Goal: Use online tool/utility: Utilize a website feature to perform a specific function

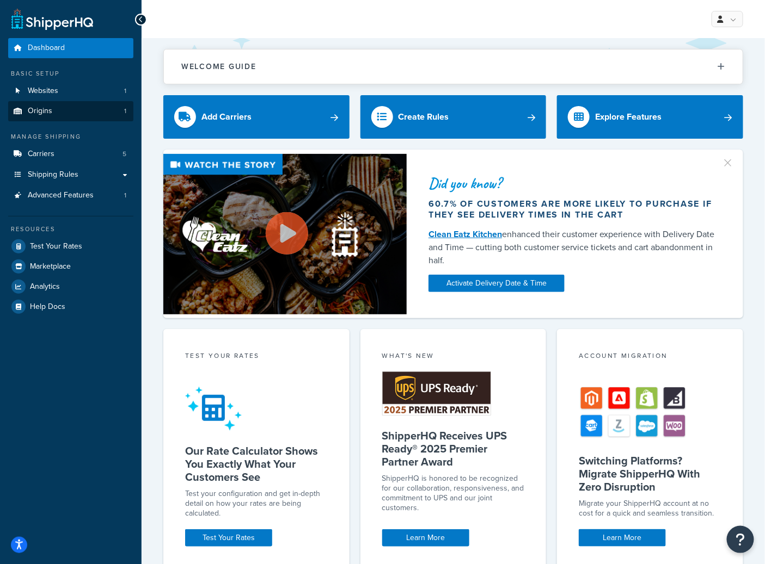
click at [57, 111] on link "Origins 1" at bounding box center [70, 111] width 125 height 20
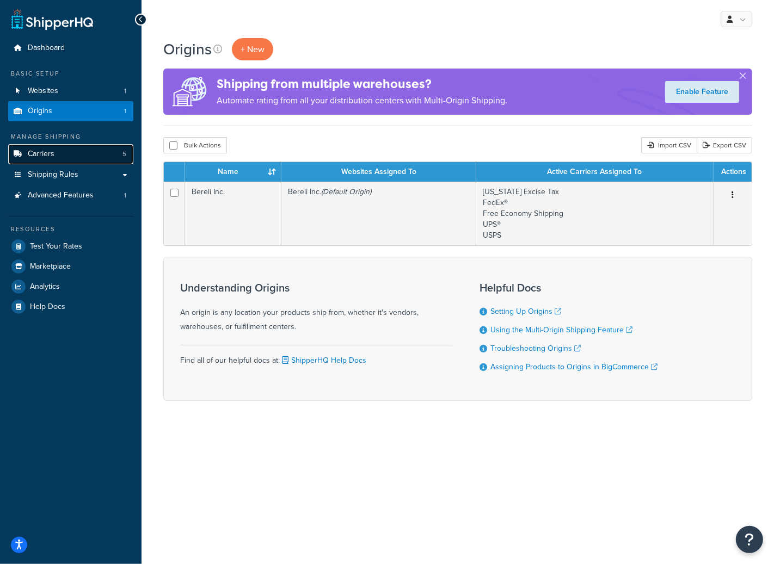
click at [78, 157] on link "Carriers 5" at bounding box center [70, 154] width 125 height 20
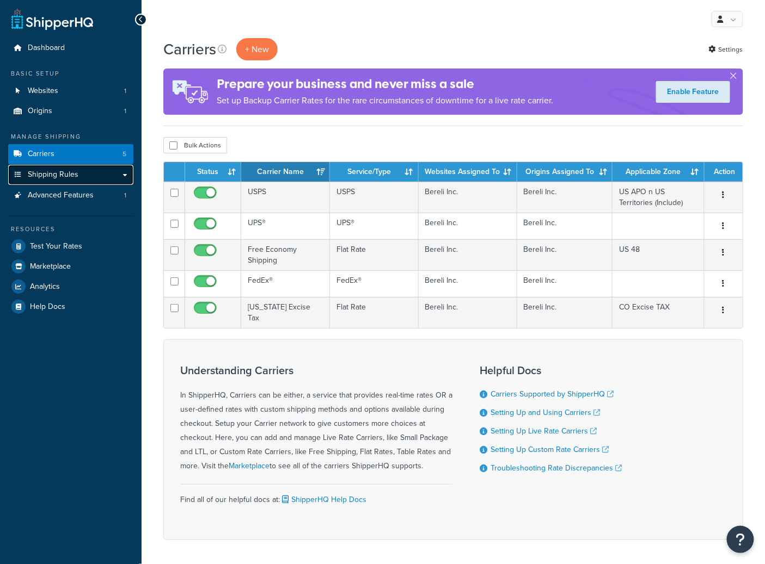
click at [74, 177] on span "Shipping Rules" at bounding box center [53, 174] width 51 height 9
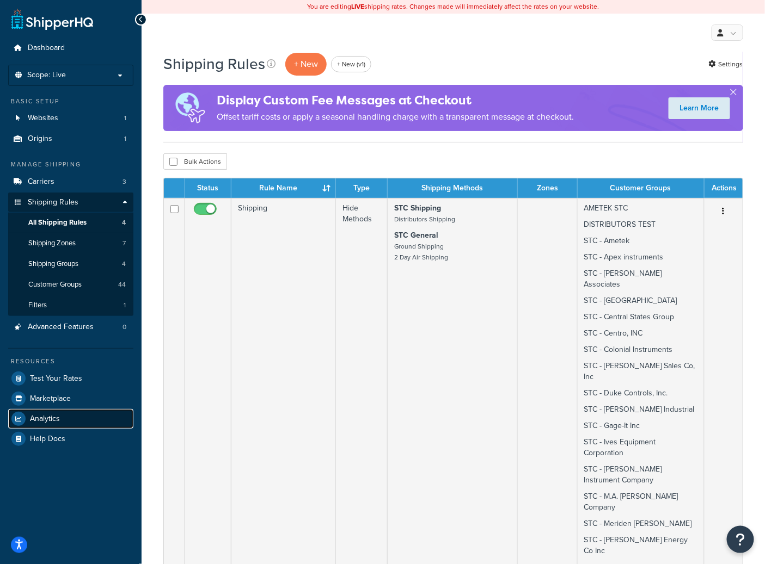
click at [53, 425] on link "Analytics" at bounding box center [70, 419] width 125 height 20
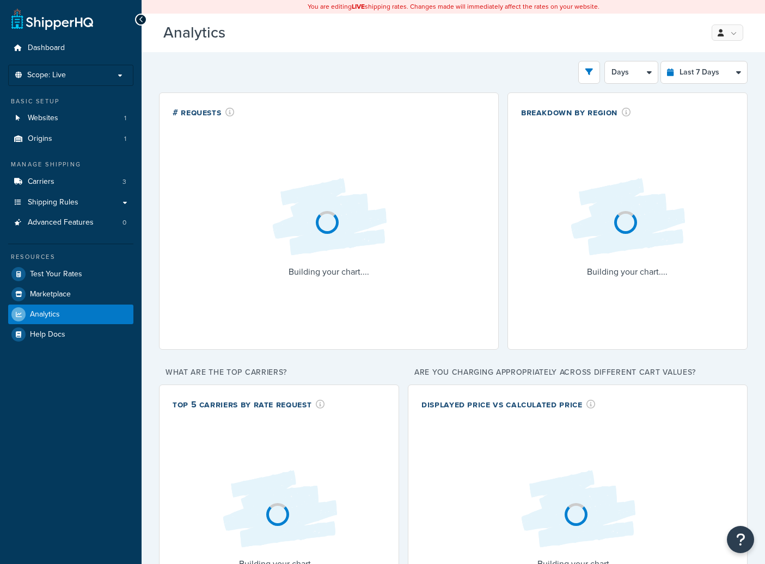
select select "last_7_days"
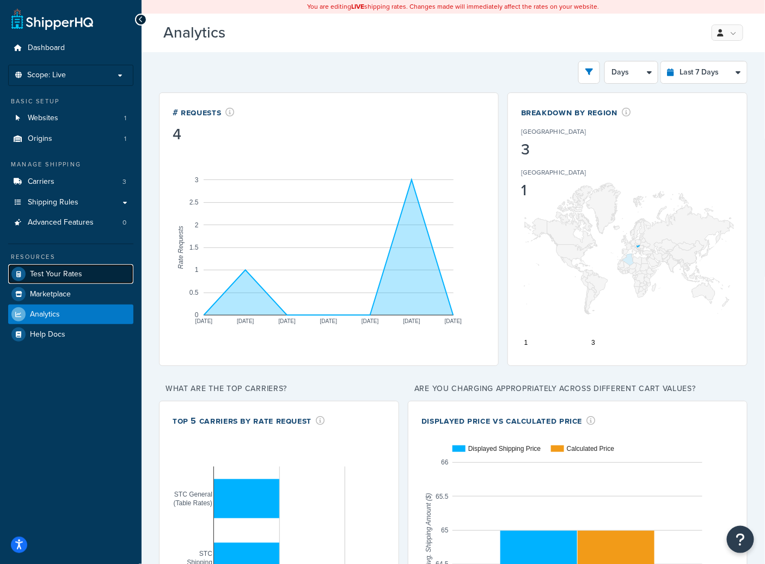
click at [75, 272] on span "Test Your Rates" at bounding box center [56, 274] width 52 height 9
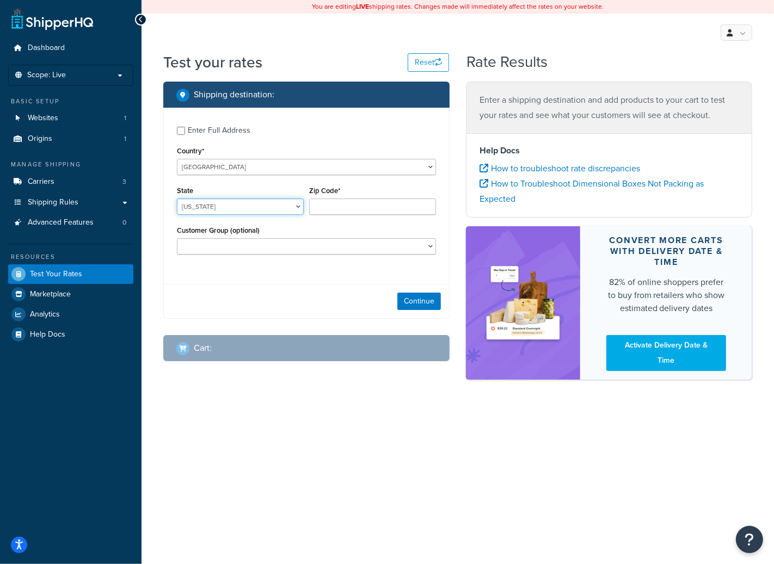
click at [223, 204] on select "Alabama Alaska American Samoa Arizona Arkansas Armed Forces Americas Armed Forc…" at bounding box center [240, 207] width 127 height 16
select select "NY"
click at [177, 199] on select "Alabama Alaska American Samoa Arizona Arkansas Armed Forces Americas Armed Forc…" at bounding box center [240, 207] width 127 height 16
click at [328, 206] on input "Zip Code*" at bounding box center [372, 207] width 127 height 16
type input "10011"
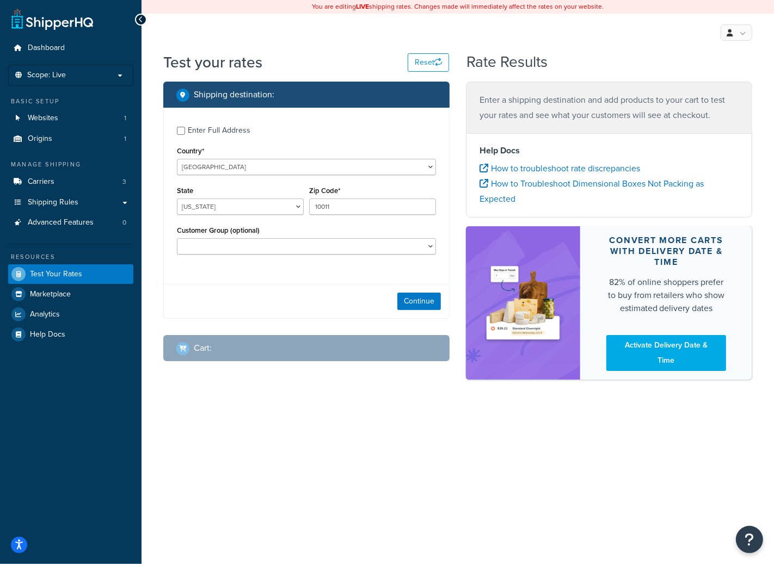
drag, startPoint x: 335, startPoint y: 266, endPoint x: 341, endPoint y: 269, distance: 6.8
click at [335, 266] on div "Enter Full Address Country* United States United Kingdom Afghanistan Åland Isla…" at bounding box center [306, 192] width 285 height 168
click at [408, 302] on button "Continue" at bounding box center [419, 301] width 44 height 17
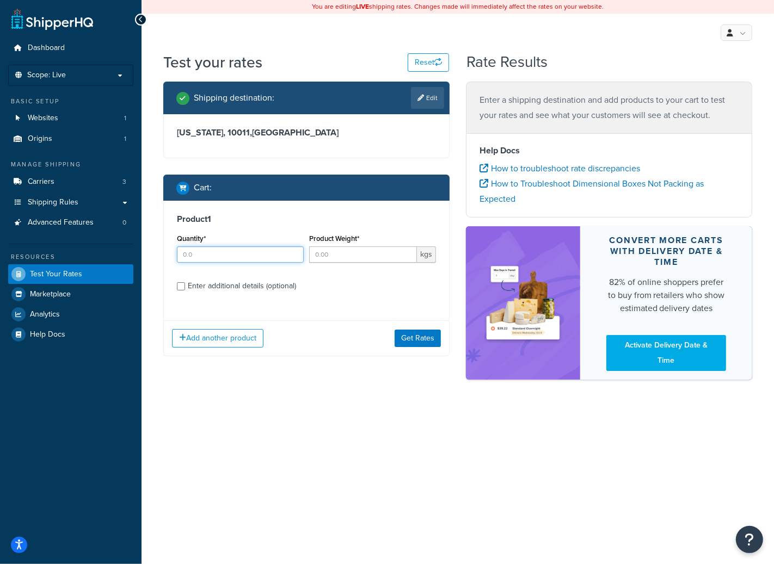
click at [247, 255] on input "Quantity*" at bounding box center [240, 255] width 127 height 16
type input "1"
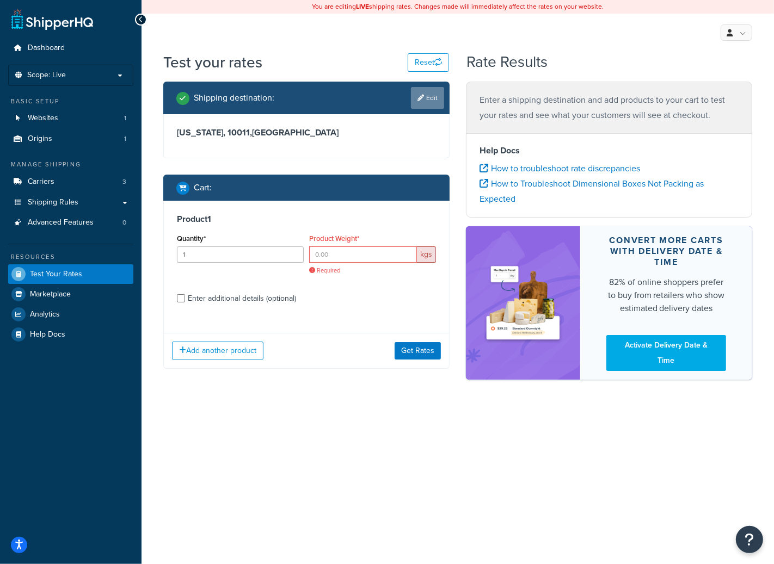
click at [433, 95] on link "Edit" at bounding box center [427, 98] width 33 height 22
select select "NY"
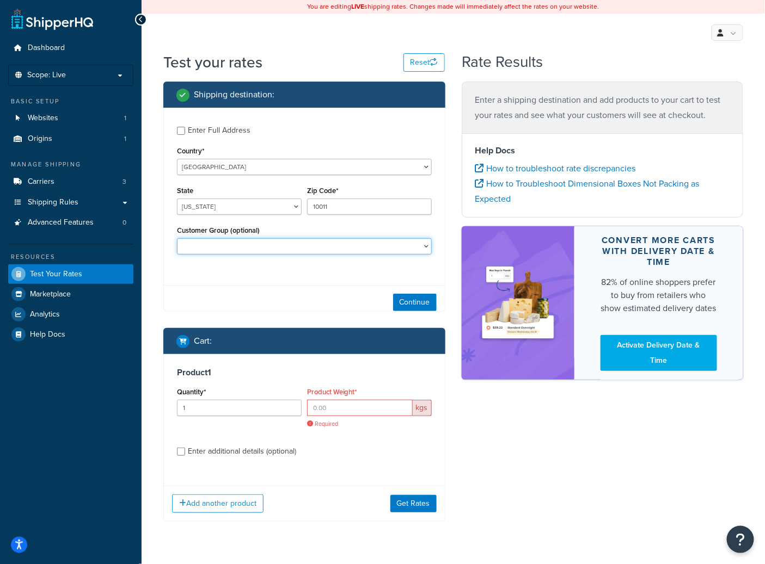
click at [212, 244] on select "ABC AMETEK AMETEK STC BAPO DISTRIBUTORS TEST Retail Sparrow STC STC - Ametek ST…" at bounding box center [304, 246] width 255 height 16
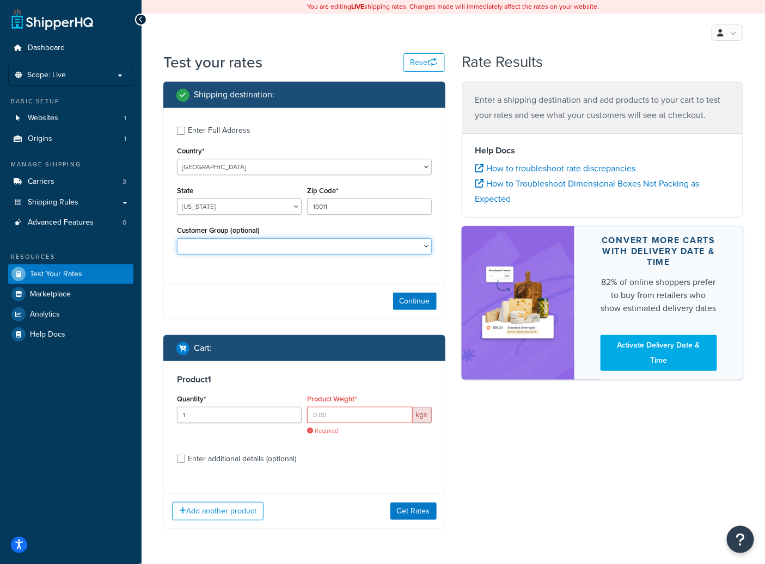
select select "DISTRIBUTORS TEST"
click at [177, 239] on select "ABC AMETEK AMETEK STC BAPO DISTRIBUTORS TEST Retail Sparrow STC STC - Ametek ST…" at bounding box center [304, 246] width 255 height 16
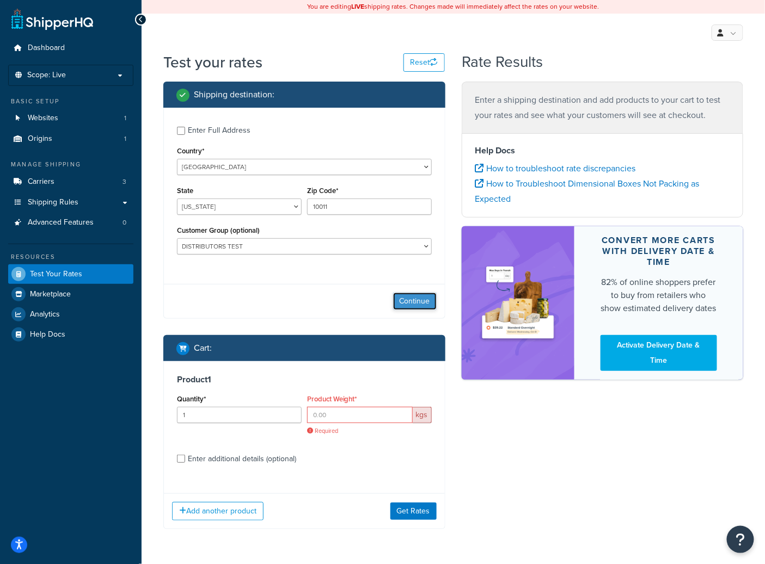
click at [408, 298] on button "Continue" at bounding box center [415, 301] width 44 height 17
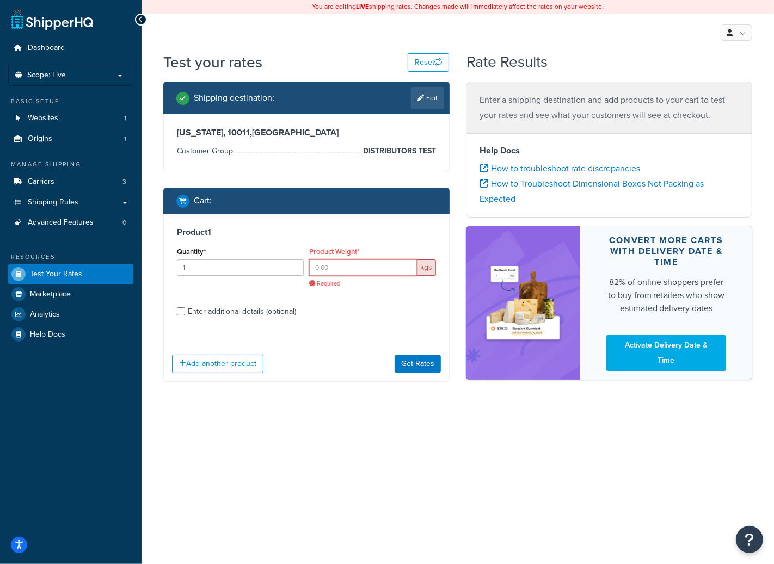
click at [342, 269] on input "Product Weight*" at bounding box center [363, 268] width 108 height 16
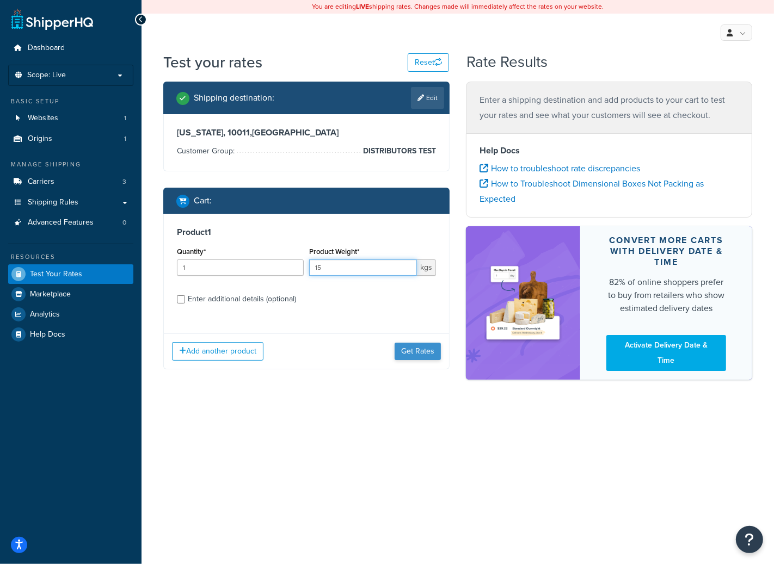
type input "15"
click at [420, 350] on button "Get Rates" at bounding box center [418, 351] width 46 height 17
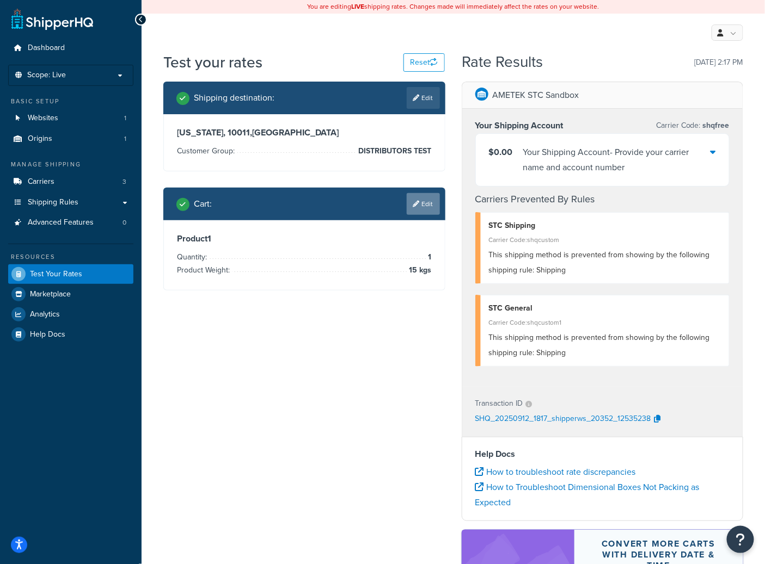
click at [422, 202] on link "Edit" at bounding box center [423, 204] width 33 height 22
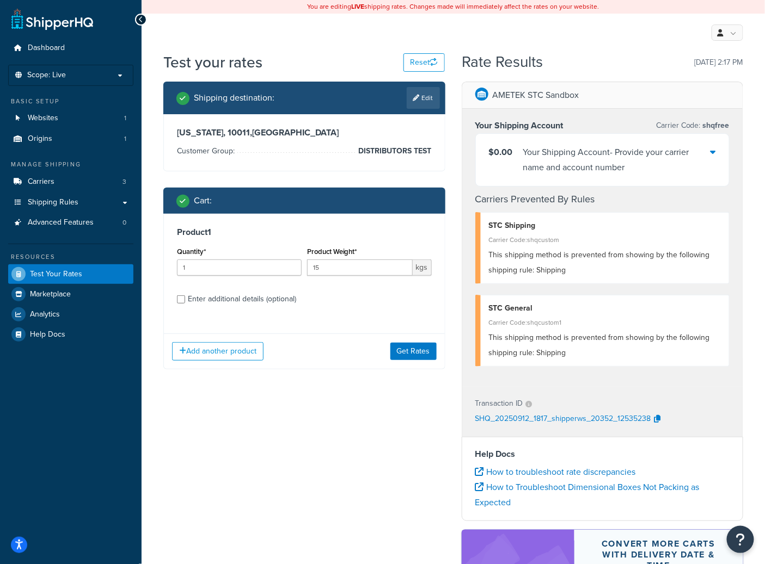
click at [421, 94] on link "Edit" at bounding box center [423, 98] width 33 height 22
select select "NY"
select select "DISTRIBUTORS TEST"
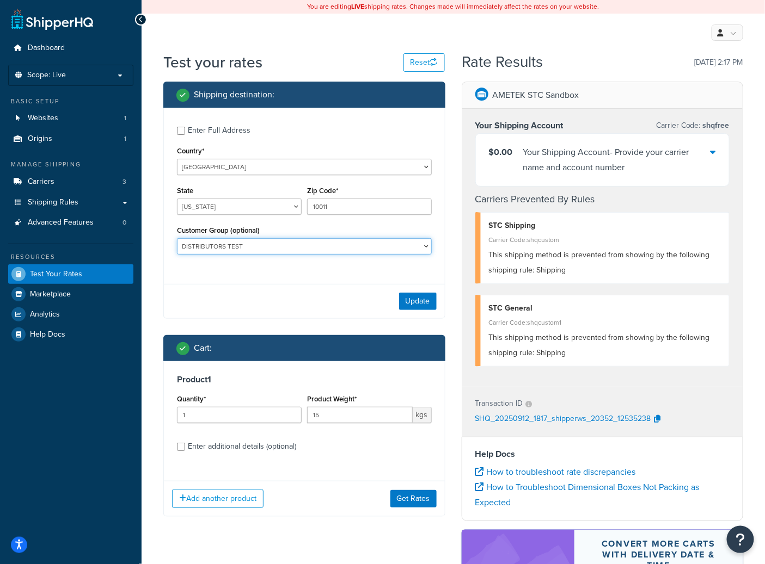
click at [331, 248] on select "ABC AMETEK AMETEK STC BAPO DISTRIBUTORS TEST Retail Sparrow STC STC - Ametek ST…" at bounding box center [304, 246] width 255 height 16
select select
click at [177, 239] on select "ABC AMETEK AMETEK STC BAPO DISTRIBUTORS TEST Retail Sparrow STC STC - Ametek ST…" at bounding box center [304, 246] width 255 height 16
click at [152, 253] on div "Test your rates Reset Rate Results 09/12/2025, 2:17 PM Shipping destination : E…" at bounding box center [453, 387] width 623 height 670
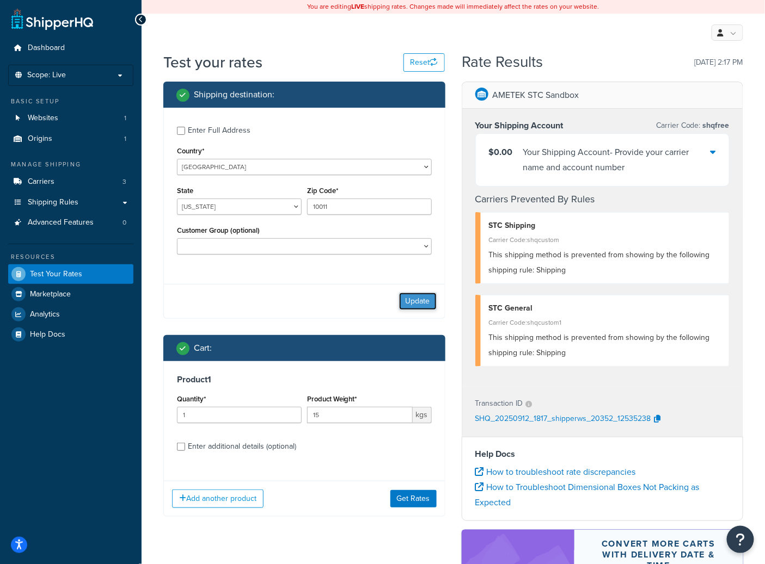
click at [419, 306] on button "Update" at bounding box center [418, 301] width 38 height 17
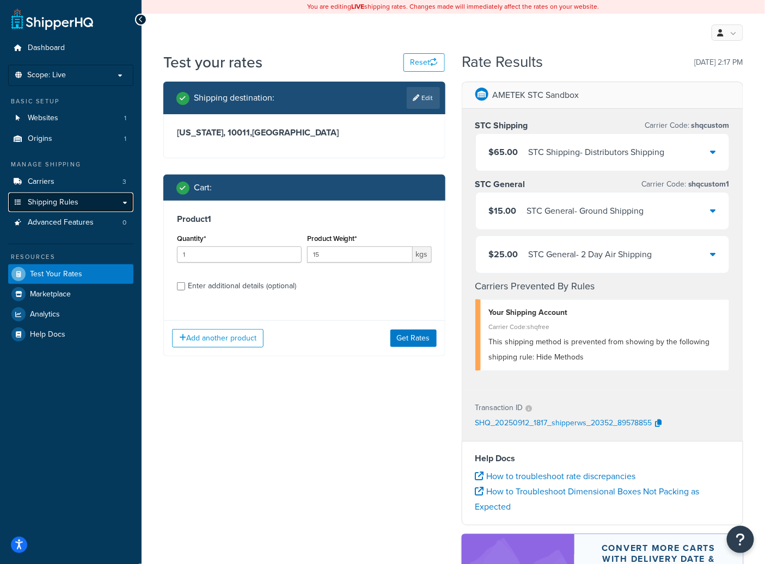
click at [66, 195] on link "Shipping Rules" at bounding box center [70, 203] width 125 height 20
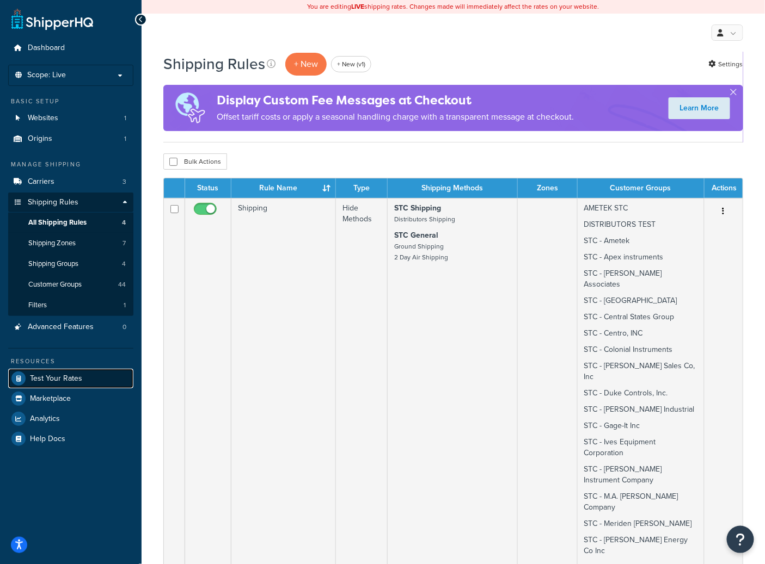
click at [70, 383] on span "Test Your Rates" at bounding box center [56, 378] width 52 height 9
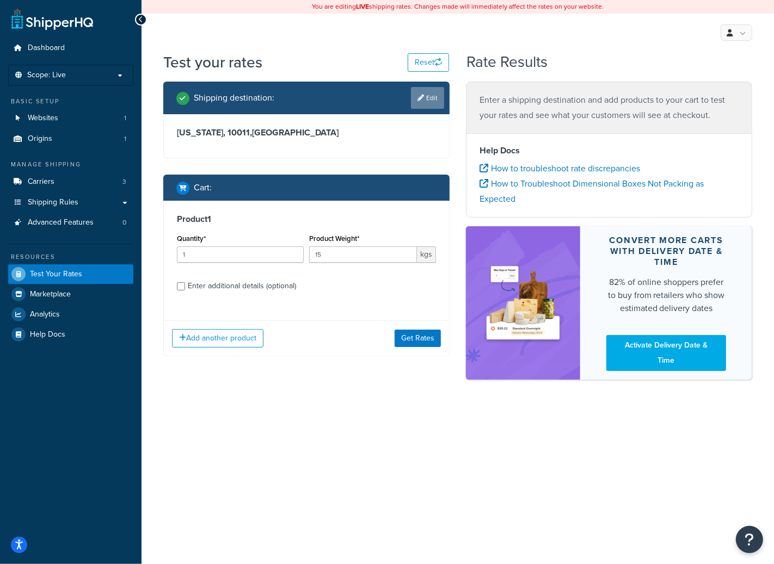
click at [417, 100] on icon at bounding box center [420, 98] width 7 height 7
select select "NY"
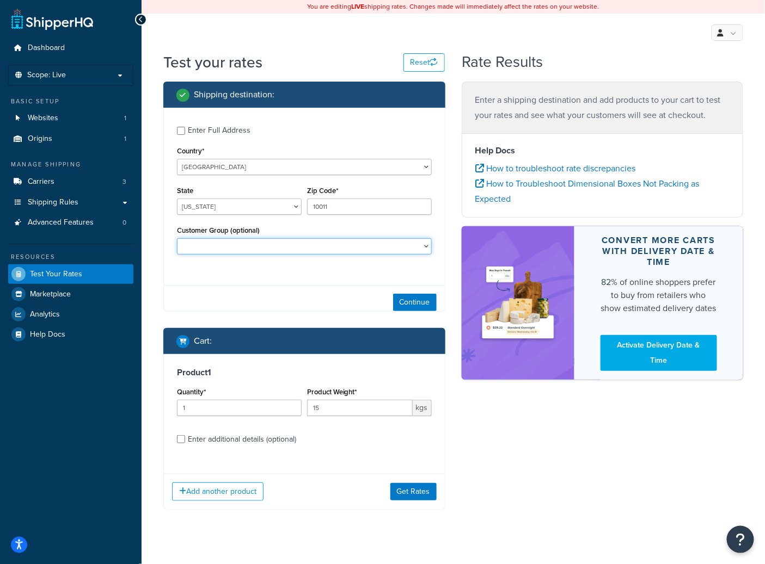
click at [237, 247] on select "ABC AMETEK AMETEK STC BAPO DISTRIBUTORS TEST Retail Sparrow STC STC - Ametek ST…" at bounding box center [304, 246] width 255 height 16
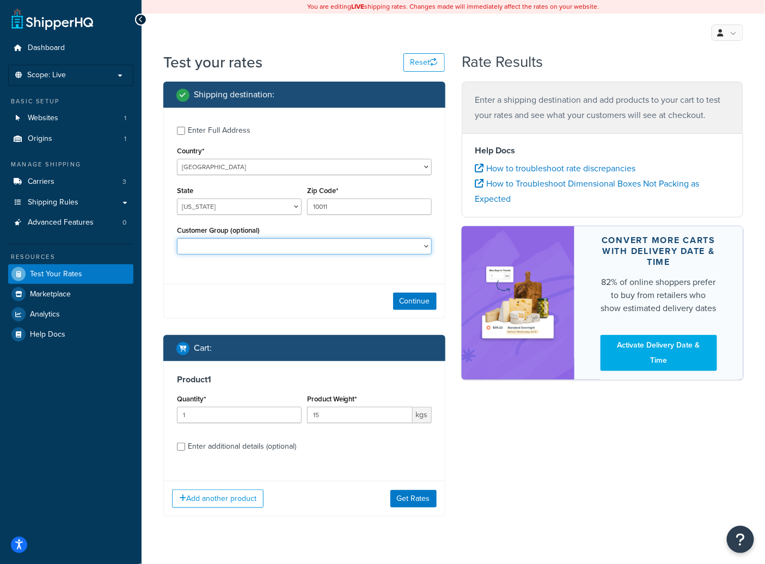
select select "stcUSGdistributorsTestingstcUSGdistributorsTesting"
click at [177, 239] on select "ABC AMETEK AMETEK STC BAPO DISTRIBUTORS TEST Retail Sparrow STC STC - Ametek ST…" at bounding box center [304, 246] width 255 height 16
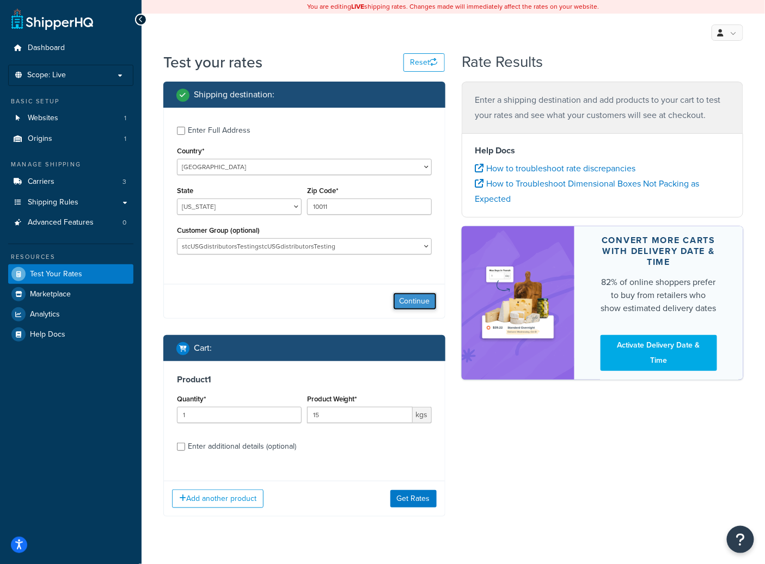
click at [425, 304] on button "Continue" at bounding box center [415, 301] width 44 height 17
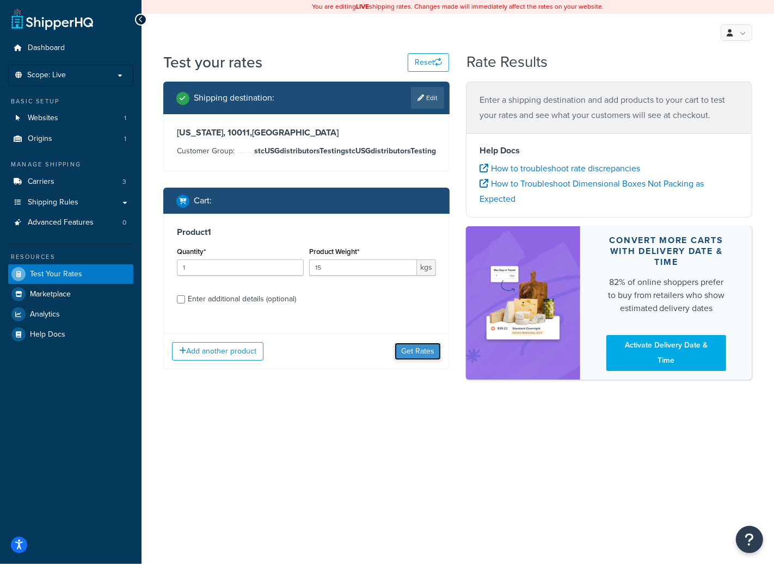
click at [425, 359] on button "Get Rates" at bounding box center [418, 351] width 46 height 17
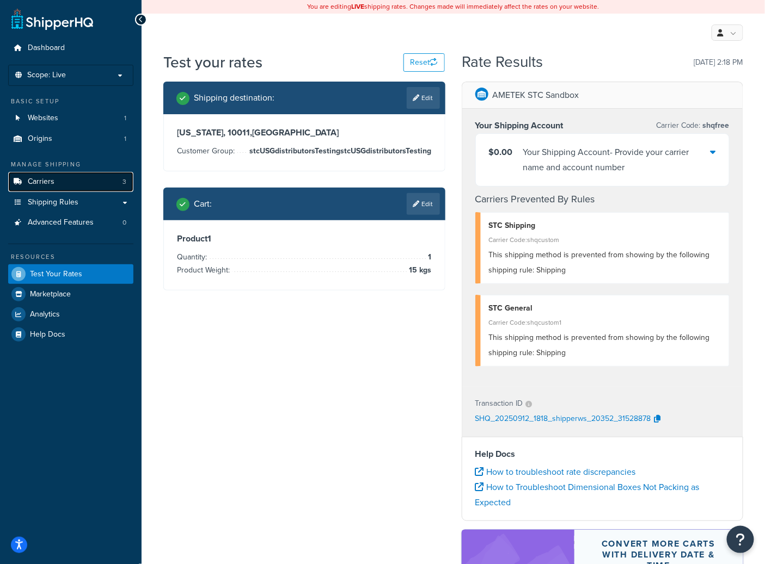
click at [42, 184] on span "Carriers" at bounding box center [41, 181] width 27 height 9
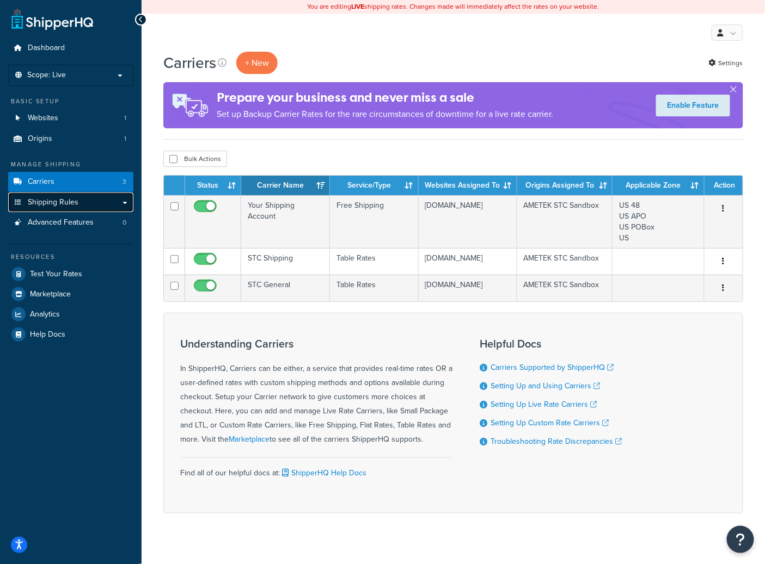
click at [89, 201] on link "Shipping Rules" at bounding box center [70, 203] width 125 height 20
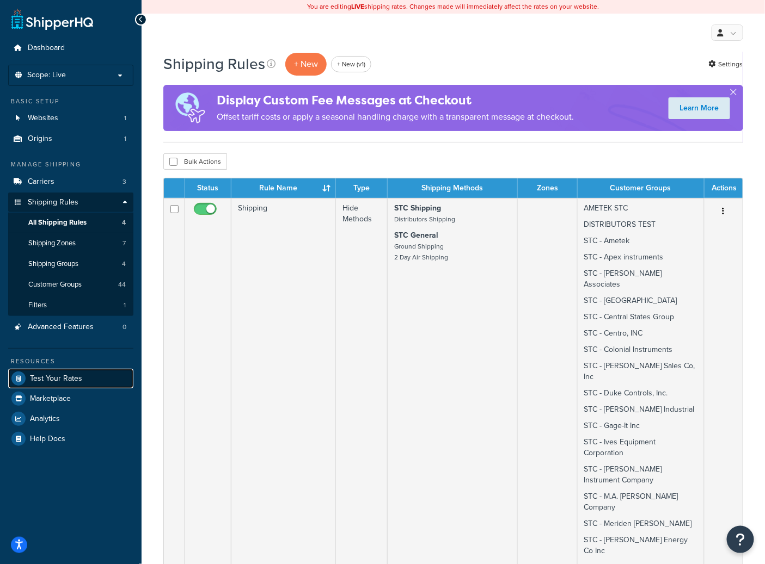
click at [77, 382] on span "Test Your Rates" at bounding box center [56, 378] width 52 height 9
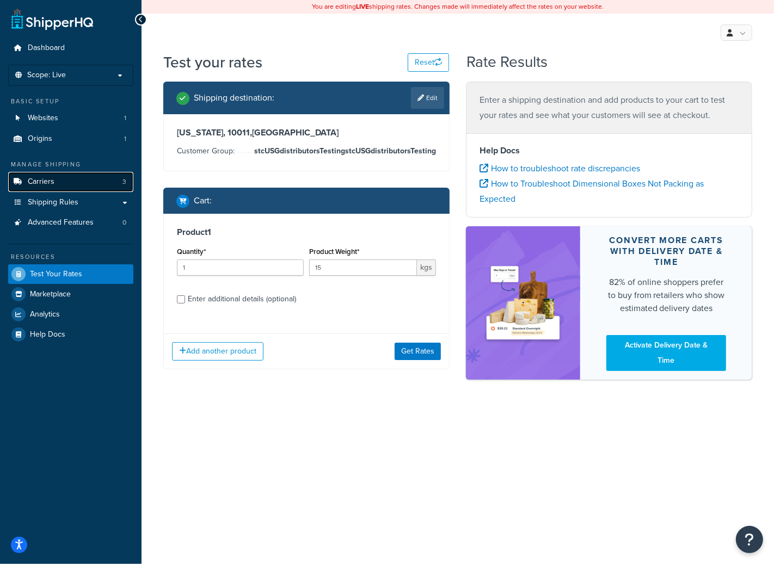
click at [60, 186] on link "Carriers 3" at bounding box center [70, 182] width 125 height 20
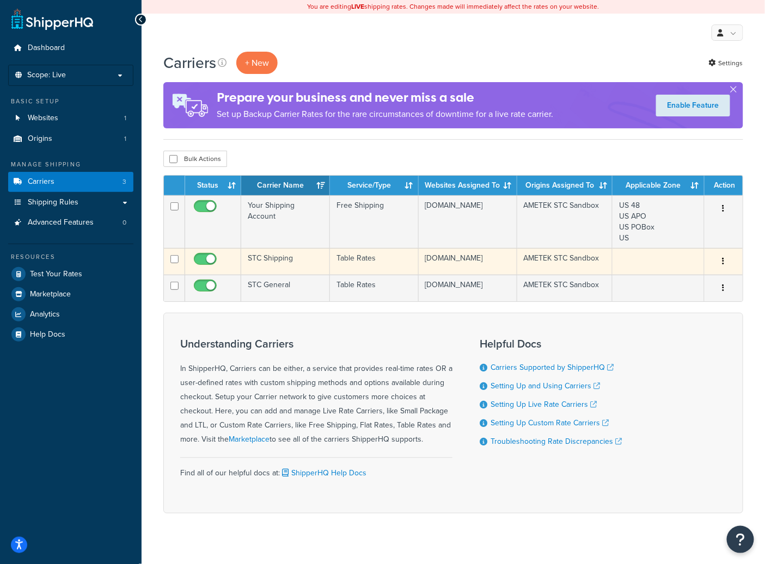
click at [284, 266] on td "STC Shipping" at bounding box center [285, 261] width 89 height 27
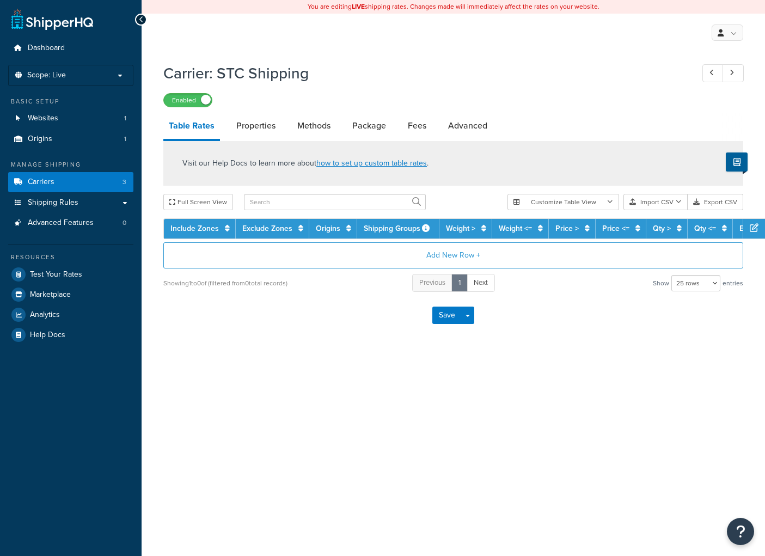
select select "25"
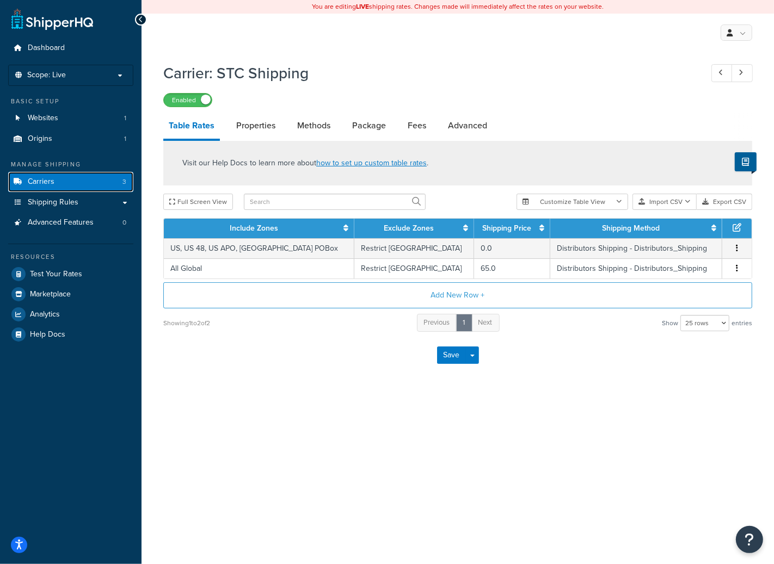
click at [64, 177] on link "Carriers 3" at bounding box center [70, 182] width 125 height 20
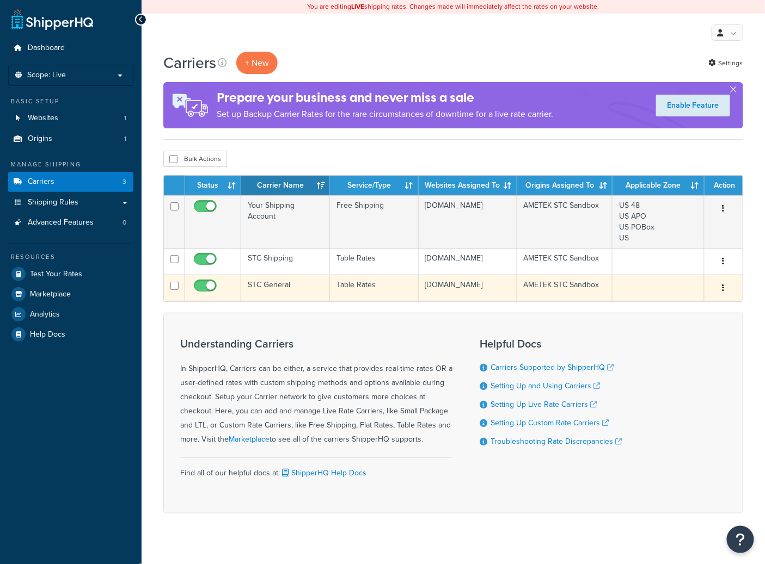
click at [284, 302] on td "STC General" at bounding box center [285, 288] width 89 height 27
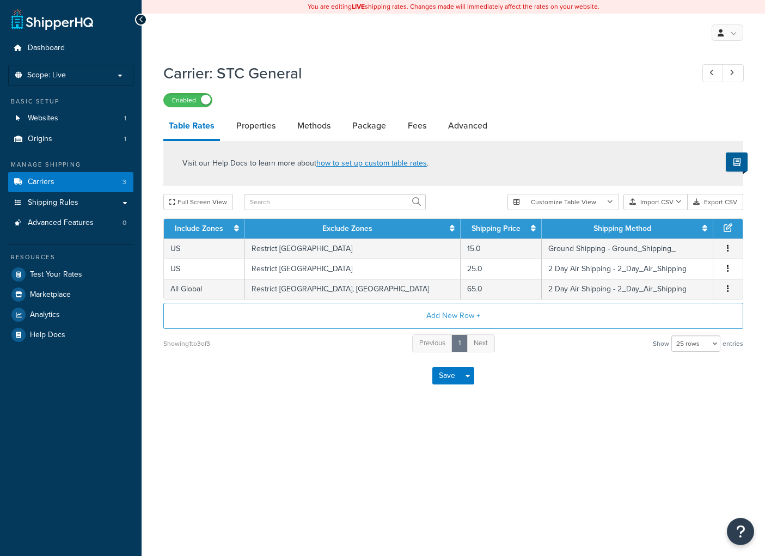
select select "25"
